Goal: Task Accomplishment & Management: Complete application form

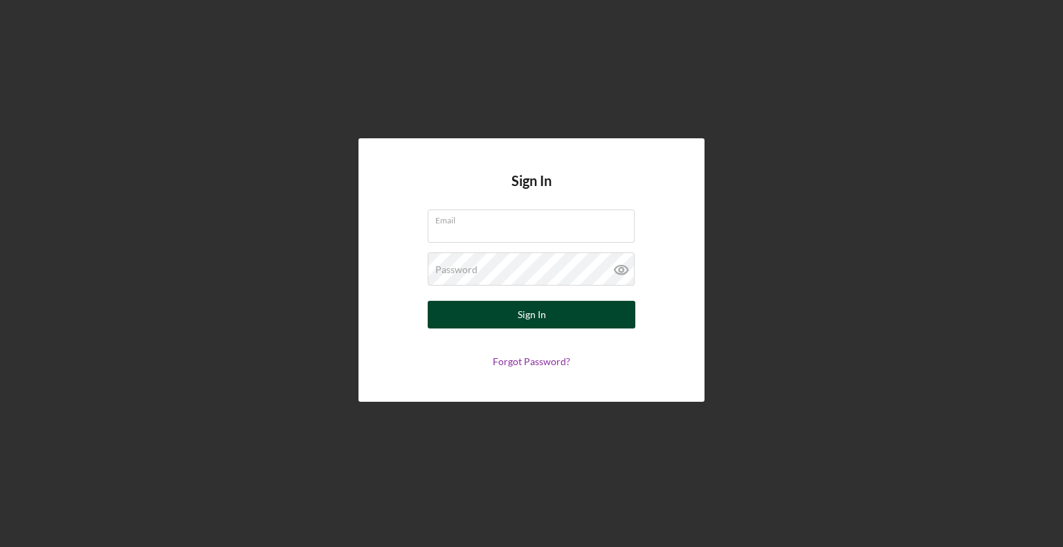
type input "[EMAIL_ADDRESS][DOMAIN_NAME]"
click at [573, 306] on button "Sign In" at bounding box center [532, 315] width 208 height 28
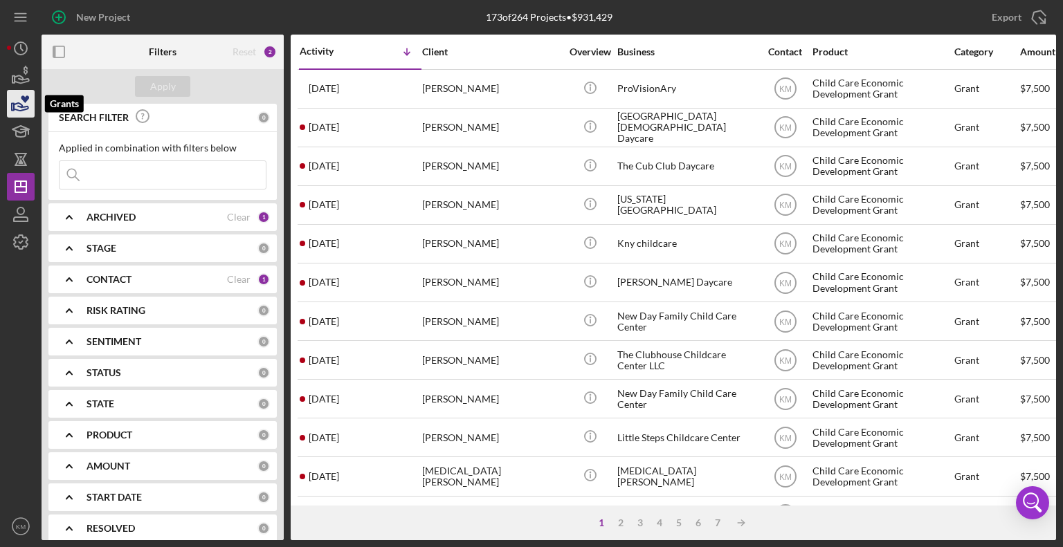
click at [24, 105] on icon "button" at bounding box center [20, 103] width 35 height 35
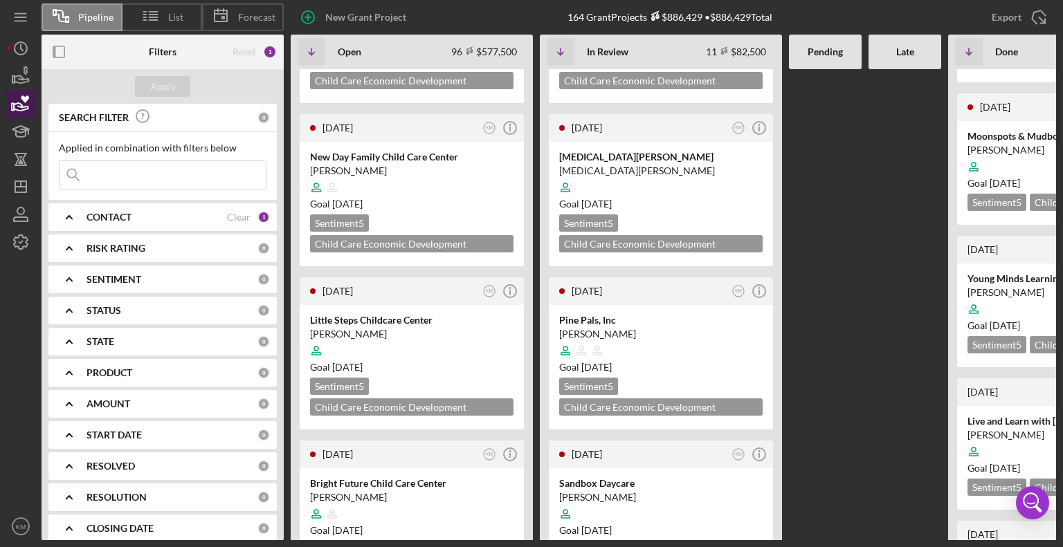
scroll to position [652, 0]
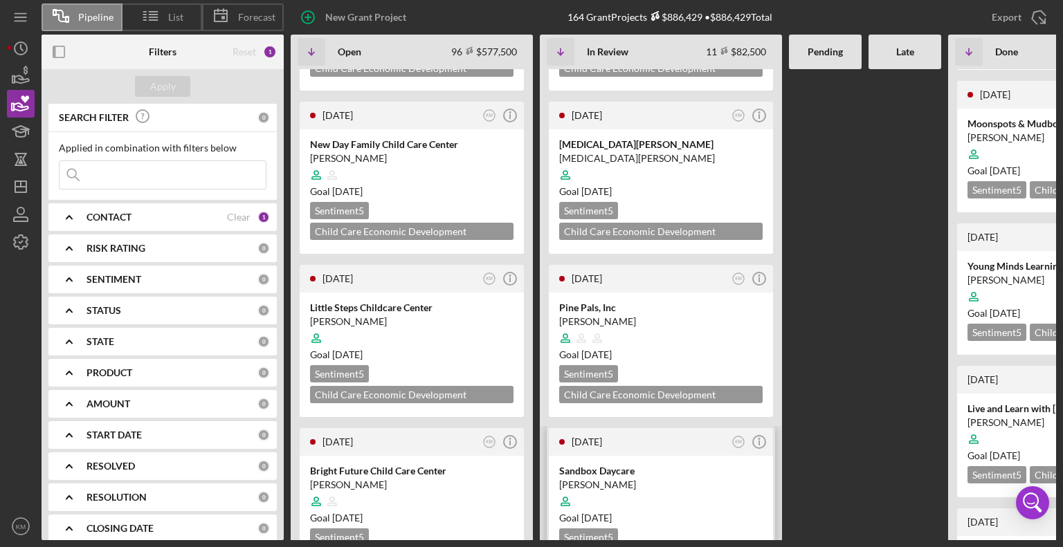
click at [703, 478] on div "[PERSON_NAME]" at bounding box center [660, 485] width 203 height 14
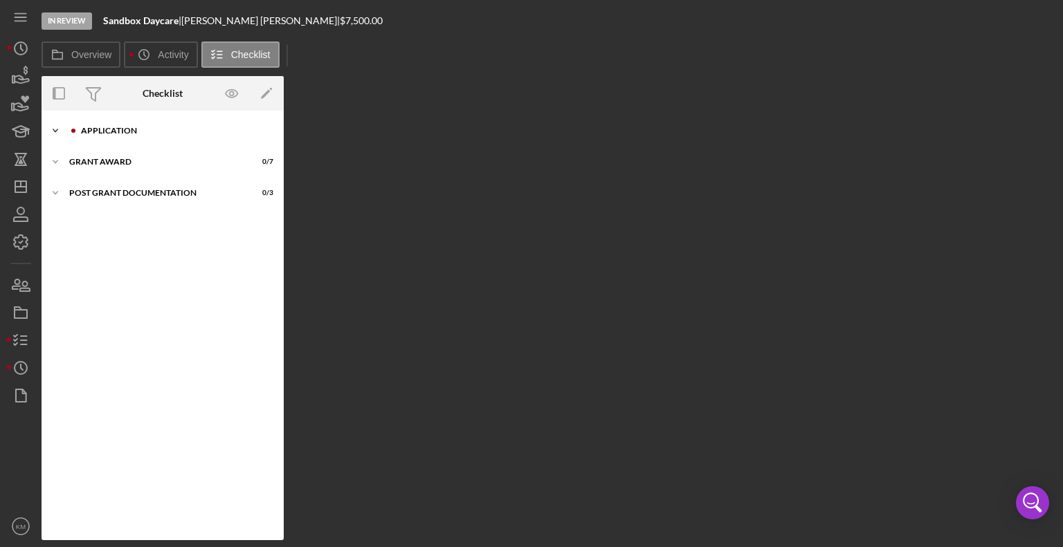
click at [53, 134] on icon "Icon/Expander" at bounding box center [56, 131] width 28 height 28
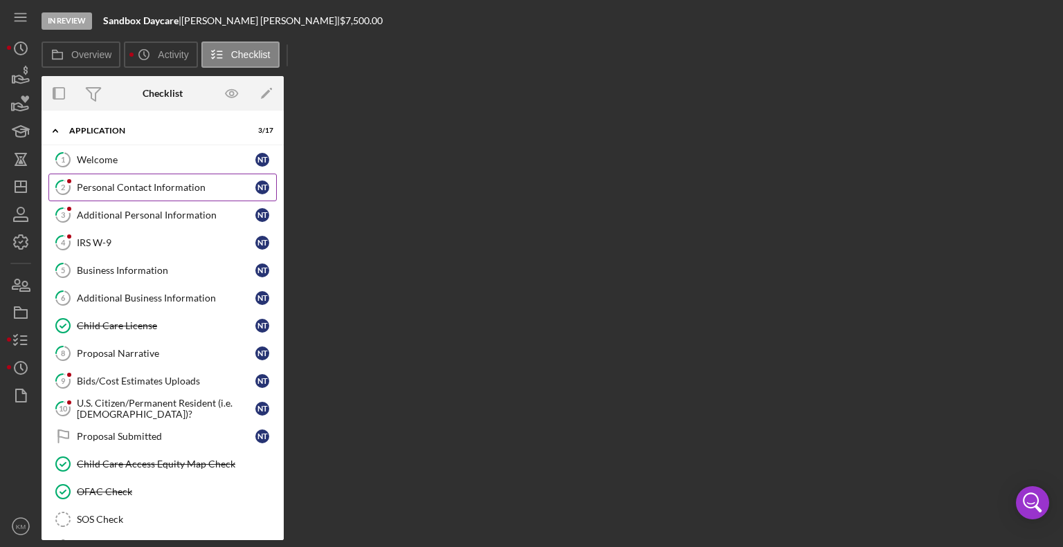
click at [106, 190] on div "Personal Contact Information" at bounding box center [166, 187] width 178 height 11
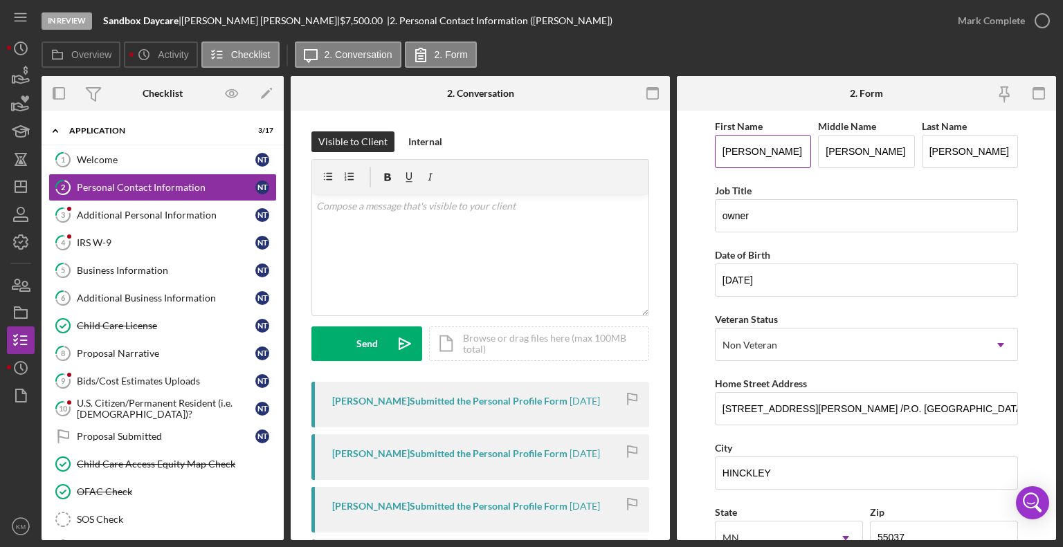
click at [760, 152] on input "[PERSON_NAME]" at bounding box center [763, 151] width 96 height 33
